Goal: Obtain resource: Obtain resource

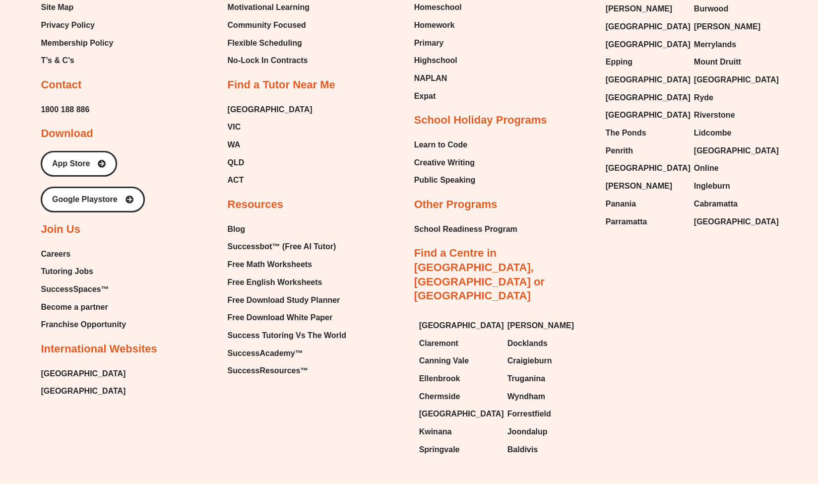
scroll to position [4287, 0]
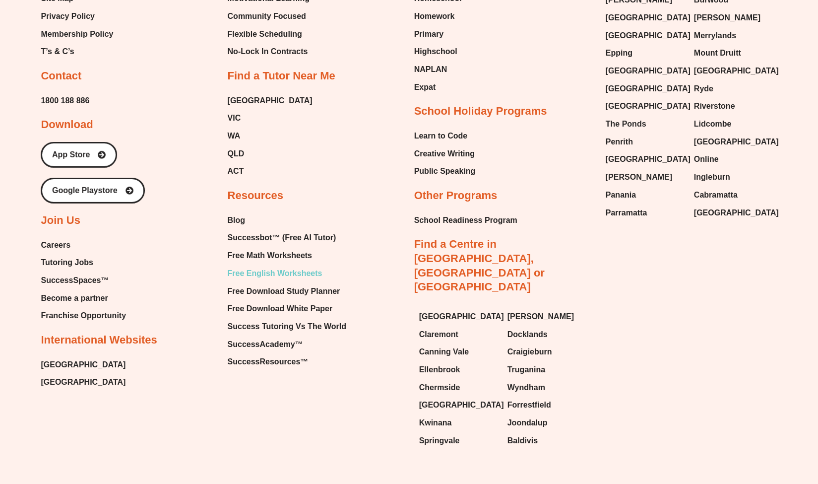
click at [302, 266] on span "Free English Worksheets" at bounding box center [274, 273] width 95 height 15
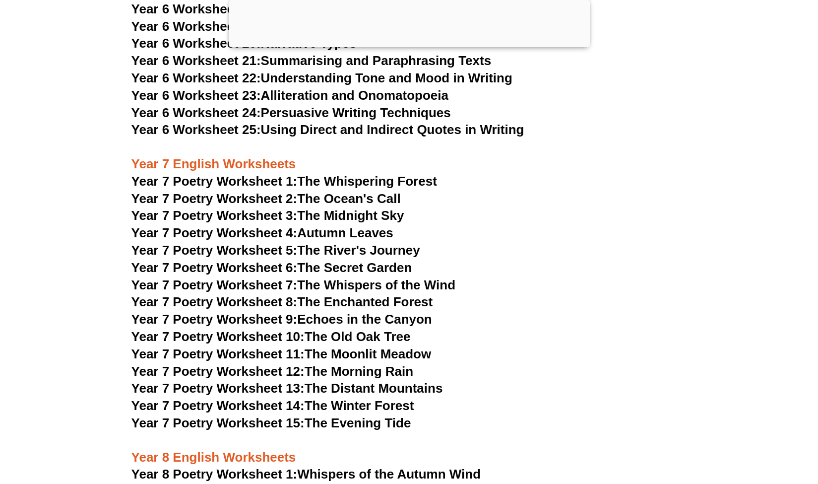
scroll to position [6165, 0]
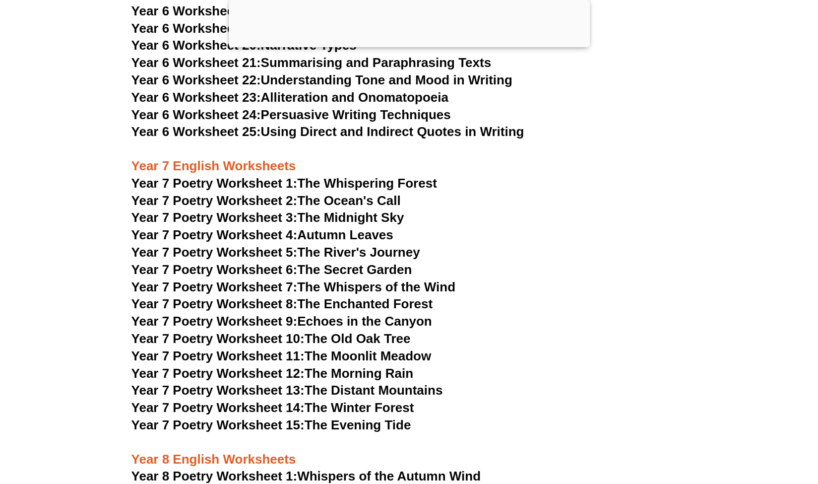
click at [320, 176] on link "Year 7 Poetry Worksheet 1: The Whispering Forest" at bounding box center [284, 183] width 306 height 15
click at [371, 366] on link "Year 7 Poetry Worksheet 12: The Morning Rain" at bounding box center [272, 373] width 282 height 15
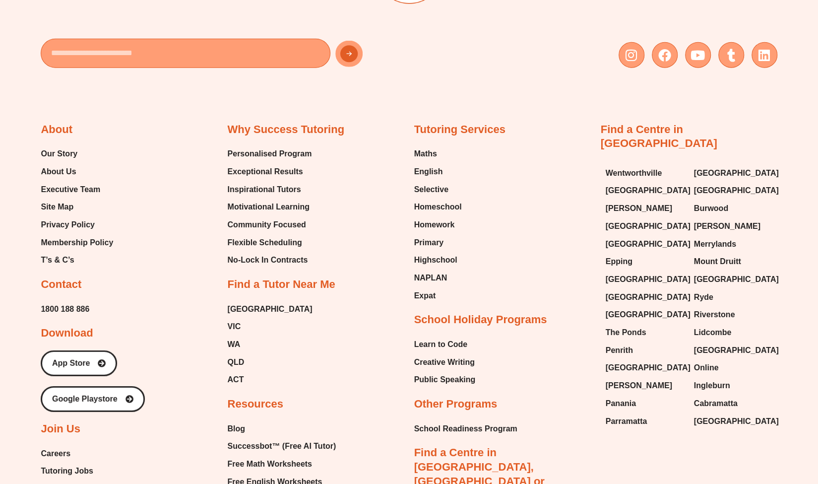
scroll to position [4177, 0]
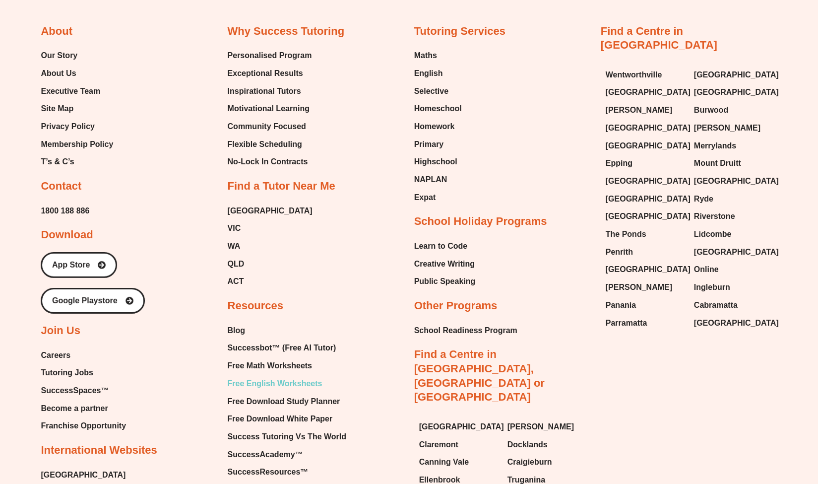
click at [315, 376] on span "Free English Worksheets" at bounding box center [274, 383] width 95 height 15
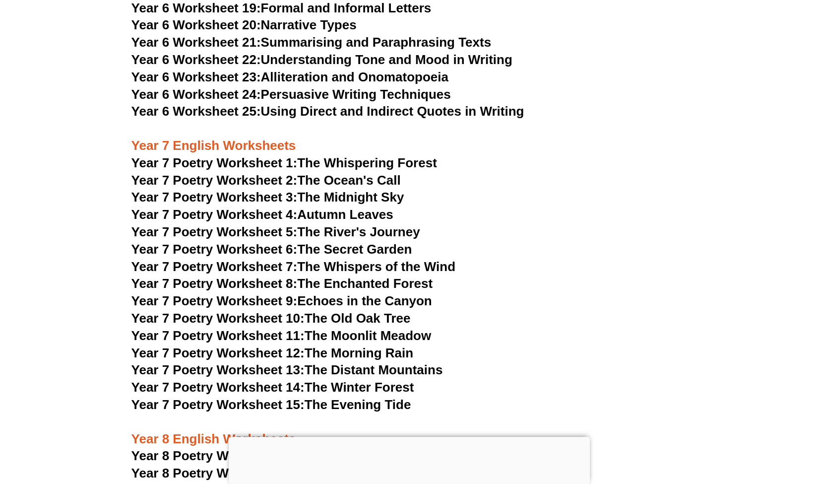
scroll to position [6131, 0]
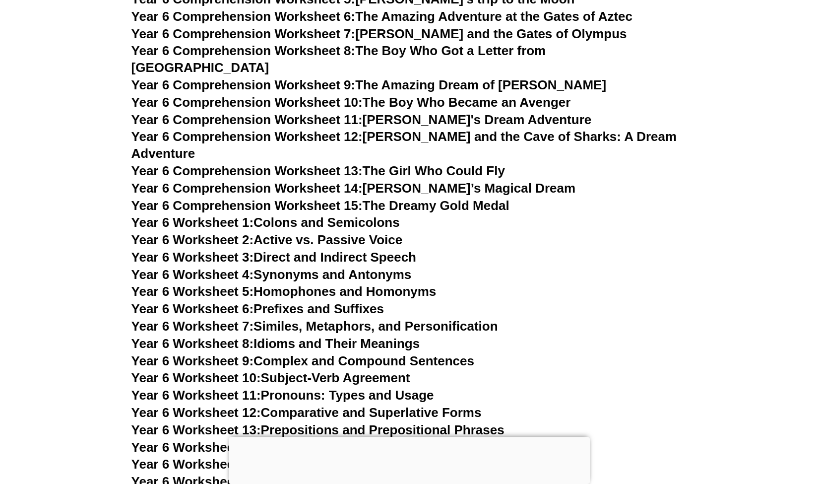
scroll to position [5604, 0]
